Goal: Check status

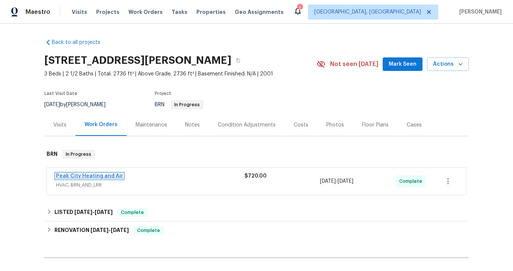
click at [114, 174] on link "Peak City Heating and Air" at bounding box center [89, 175] width 67 height 5
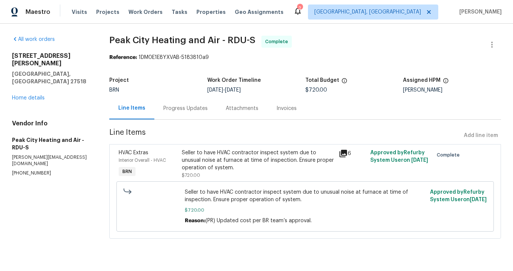
click at [276, 110] on div "Invoices" at bounding box center [286, 109] width 20 height 8
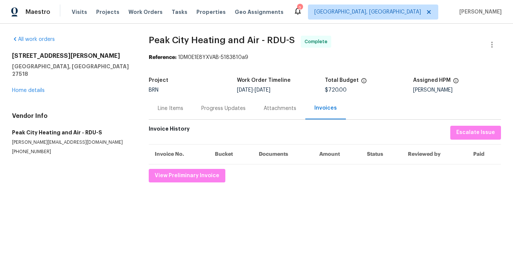
click at [170, 112] on div "Line Items" at bounding box center [171, 109] width 26 height 8
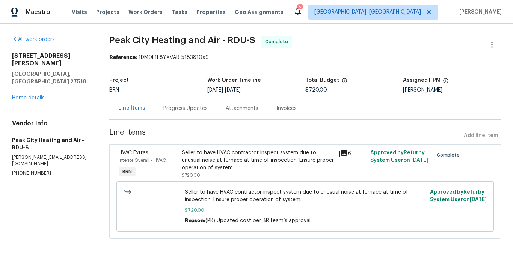
click at [174, 105] on div "Progress Updates" at bounding box center [185, 109] width 44 height 8
